Goal: Task Accomplishment & Management: Use online tool/utility

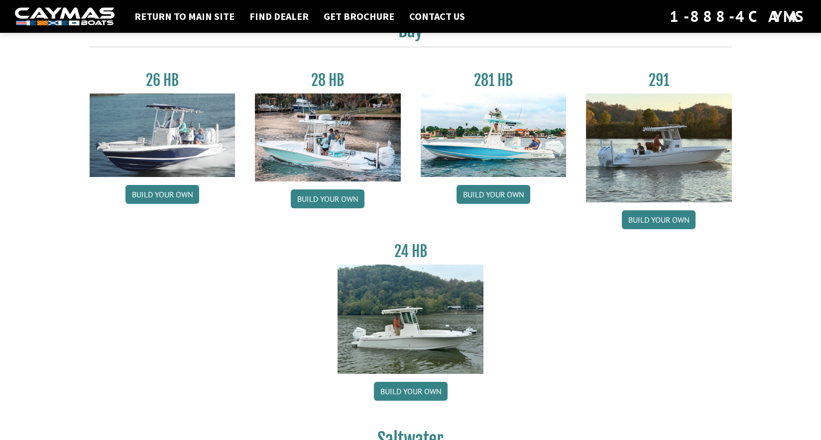
scroll to position [50, 0]
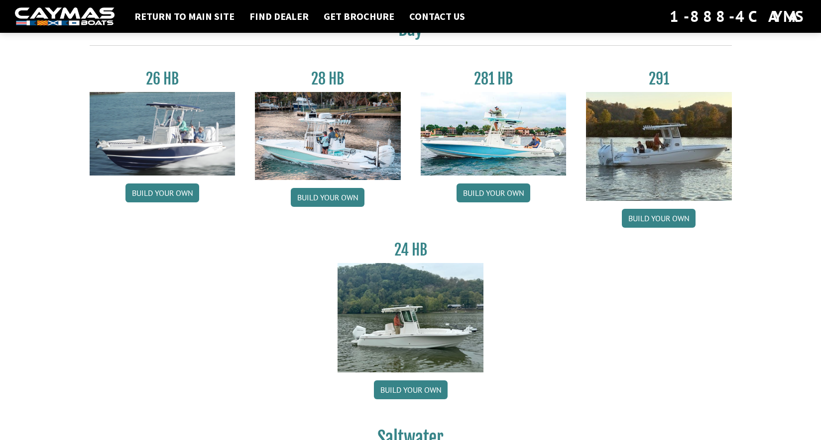
click at [181, 137] on img at bounding box center [163, 134] width 146 height 84
click at [169, 197] on link "Build your own" at bounding box center [162, 193] width 74 height 19
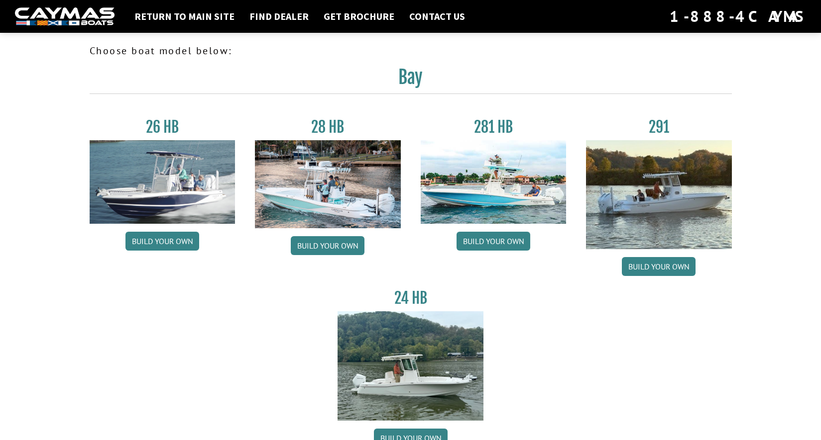
scroll to position [0, 0]
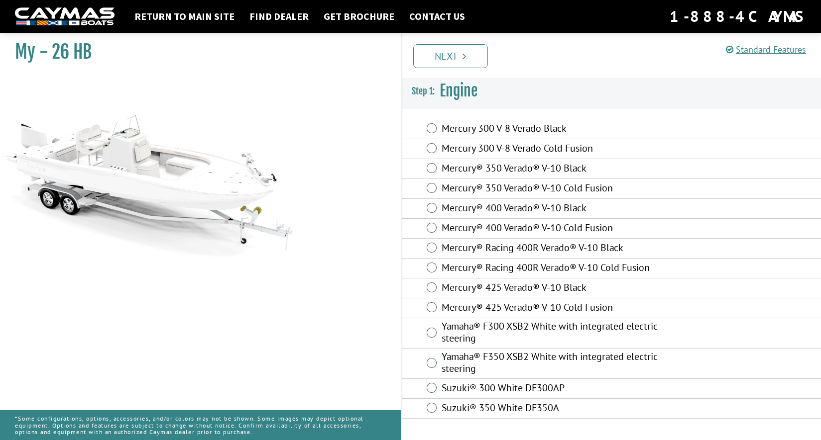
scroll to position [47, 0]
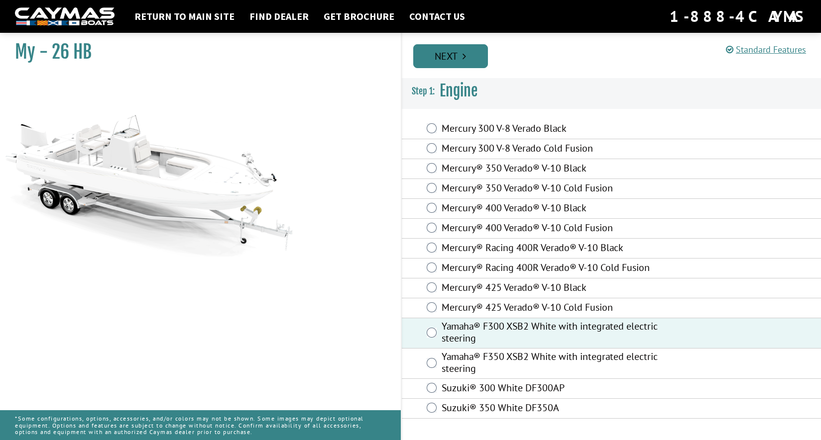
click at [450, 51] on link "Next" at bounding box center [450, 56] width 75 height 24
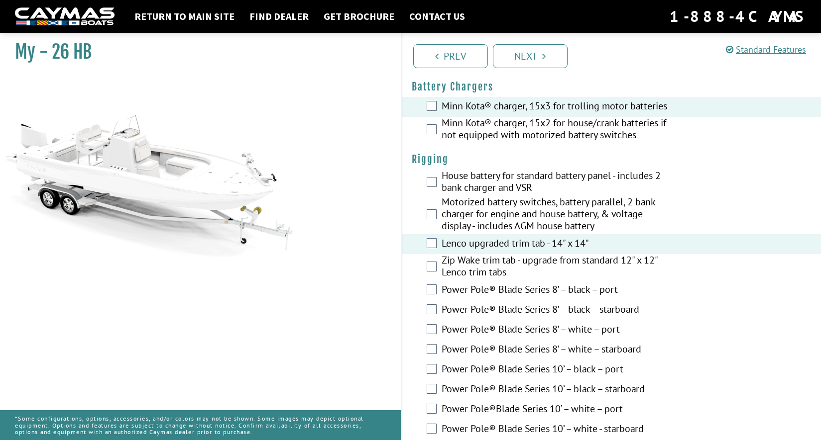
scroll to position [199, 0]
